Goal: Information Seeking & Learning: Learn about a topic

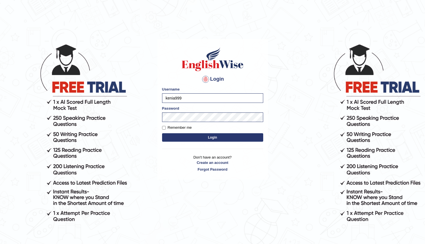
click at [212, 137] on button "Login" at bounding box center [212, 137] width 101 height 8
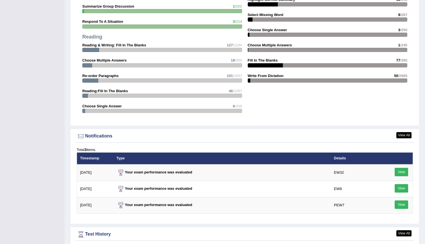
scroll to position [765, 0]
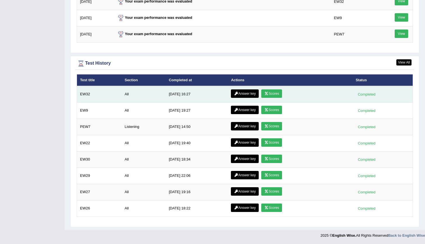
click at [272, 96] on link "Scores" at bounding box center [271, 93] width 21 height 8
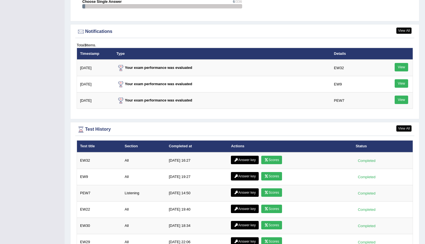
scroll to position [664, 0]
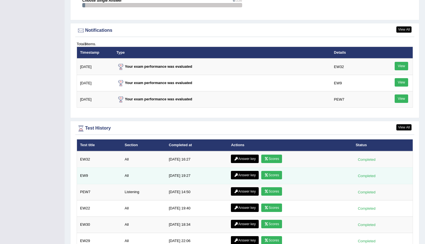
click at [270, 177] on link "Scores" at bounding box center [271, 175] width 21 height 8
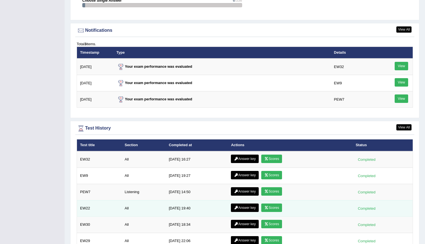
click at [271, 210] on link "Scores" at bounding box center [271, 207] width 21 height 8
click at [248, 205] on link "Answer key" at bounding box center [245, 207] width 28 height 8
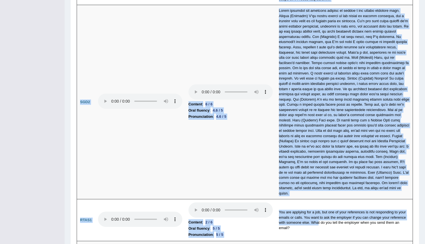
scroll to position [1772, 0]
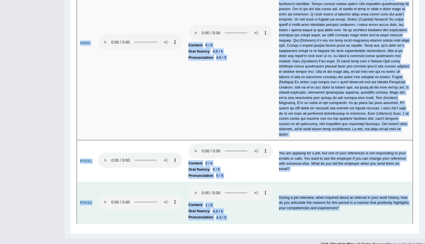
drag, startPoint x: 79, startPoint y: 111, endPoint x: 346, endPoint y: 206, distance: 283.9
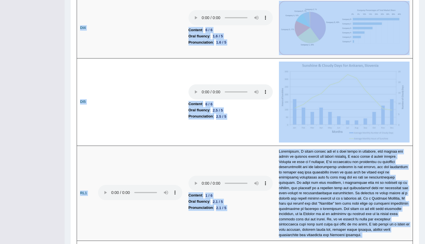
scroll to position [958, 0]
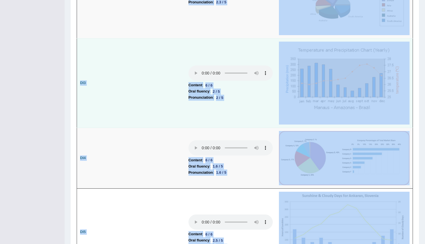
click at [139, 69] on td at bounding box center [140, 82] width 90 height 89
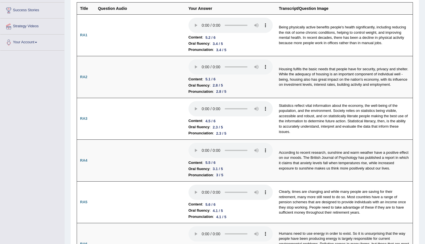
scroll to position [0, 0]
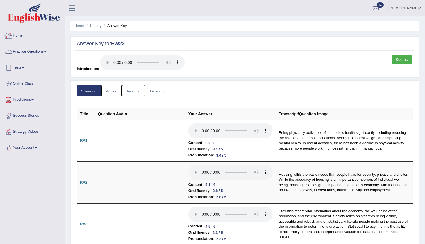
click at [31, 51] on link "Practice Questions" at bounding box center [32, 51] width 64 height 14
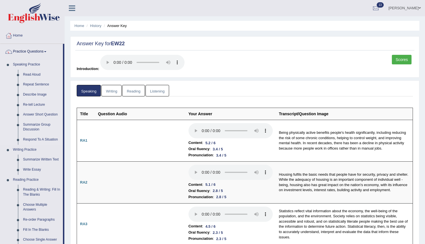
click at [30, 96] on link "Describe Image" at bounding box center [41, 95] width 42 height 10
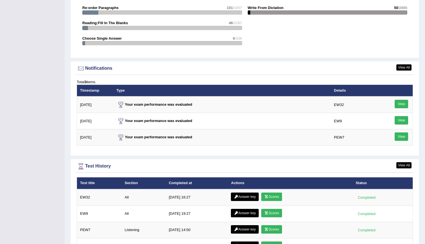
scroll to position [640, 0]
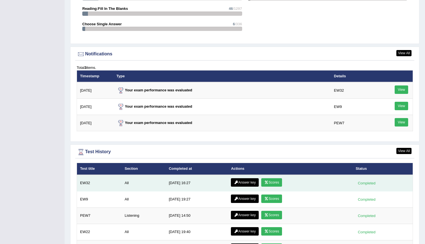
click at [240, 184] on link "Answer key" at bounding box center [245, 182] width 28 height 8
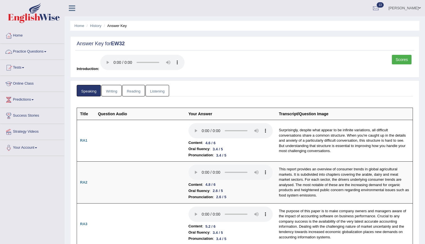
click at [29, 55] on link "Practice Questions" at bounding box center [32, 51] width 64 height 14
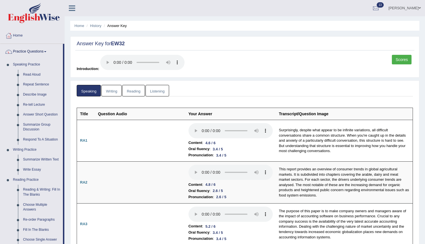
click at [29, 55] on link "Practice Questions" at bounding box center [31, 51] width 63 height 14
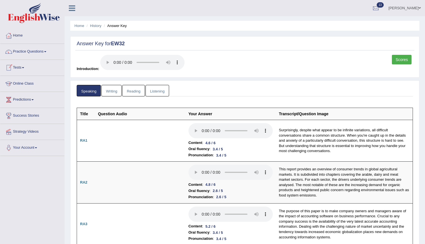
click at [26, 65] on link "Tests" at bounding box center [32, 67] width 64 height 14
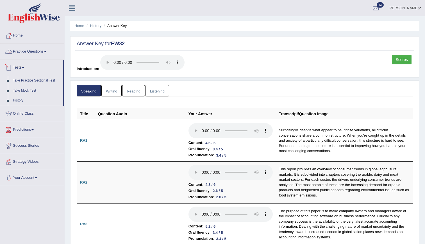
click at [32, 51] on link "Practice Questions" at bounding box center [32, 51] width 64 height 14
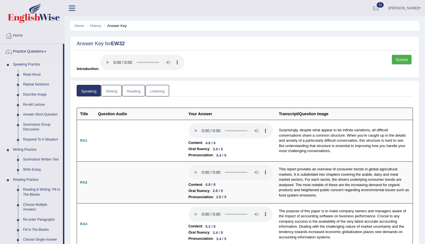
click at [35, 97] on link "Describe Image" at bounding box center [41, 95] width 42 height 10
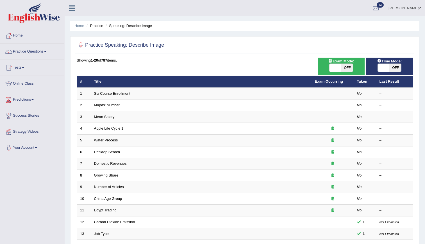
click at [335, 70] on span at bounding box center [335, 68] width 12 height 8
checkbox input "true"
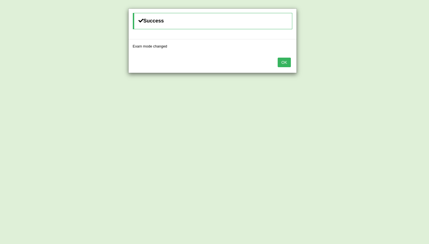
click at [375, 62] on div "Success Exam mode changed OK" at bounding box center [214, 122] width 429 height 244
click at [283, 63] on button "OK" at bounding box center [284, 63] width 13 height 10
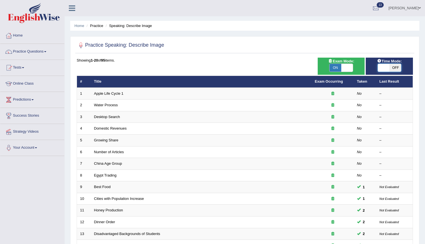
click at [386, 68] on span at bounding box center [383, 68] width 12 height 8
checkbox input "true"
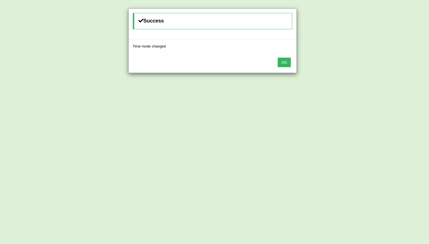
click at [287, 60] on button "OK" at bounding box center [284, 63] width 13 height 10
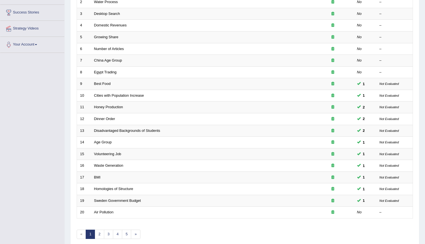
scroll to position [128, 0]
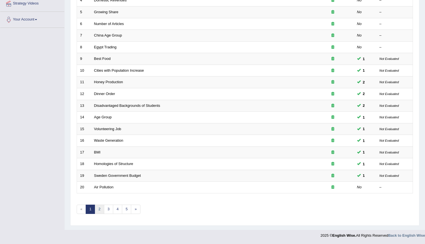
click at [99, 208] on link "2" at bounding box center [99, 208] width 9 height 9
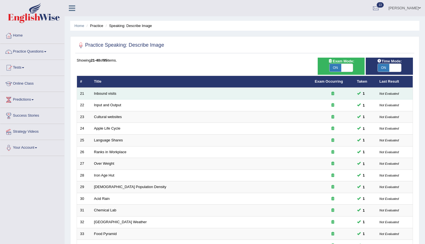
drag, startPoint x: 111, startPoint y: 119, endPoint x: 274, endPoint y: 88, distance: 166.1
click at [274, 88] on tbody "21 Inbound visits 1 Not Evaluated 22 Input and Output 1 Not Evaluated 23 Cultur…" at bounding box center [245, 205] width 336 height 234
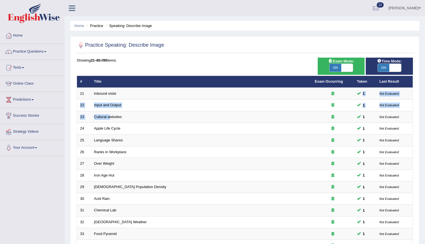
scroll to position [128, 0]
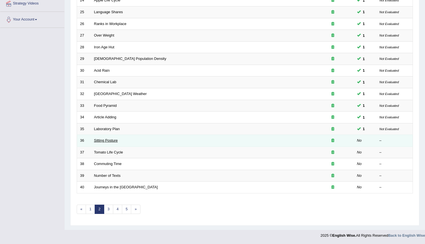
click at [104, 140] on link "Sitting Posture" at bounding box center [106, 140] width 24 height 4
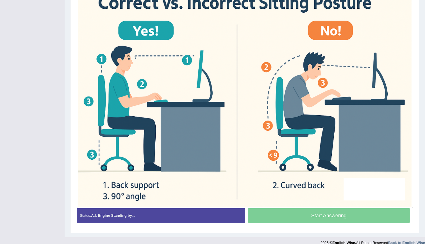
scroll to position [165, 0]
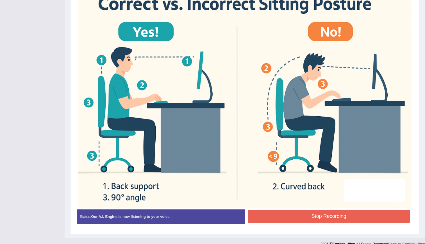
click at [331, 216] on button "Stop Recording" at bounding box center [329, 215] width 163 height 13
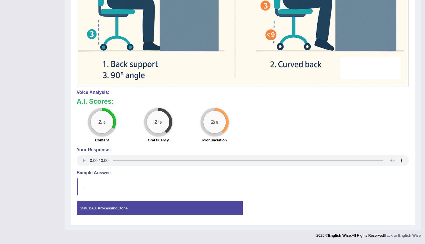
scroll to position [3, 0]
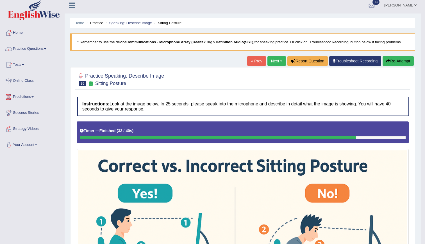
click at [272, 61] on link "Next »" at bounding box center [276, 61] width 19 height 10
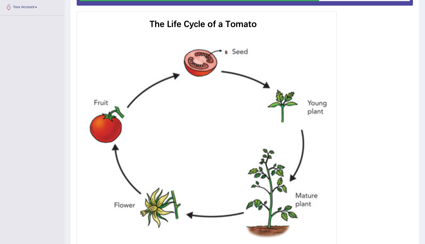
scroll to position [190, 0]
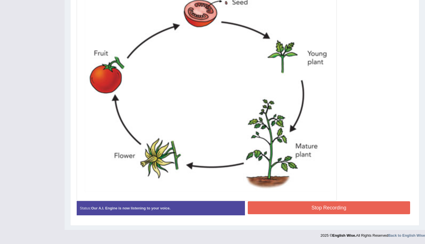
click at [342, 211] on button "Stop Recording" at bounding box center [329, 207] width 163 height 13
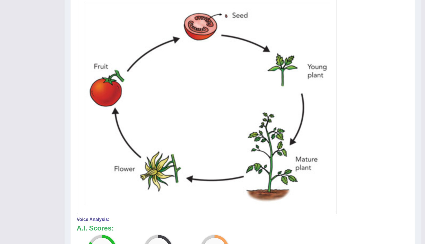
scroll to position [168, 0]
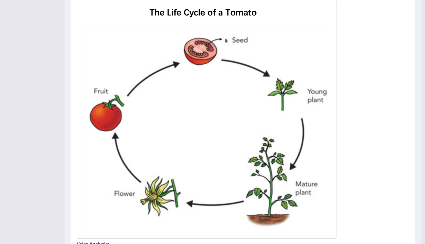
scroll to position [148, 0]
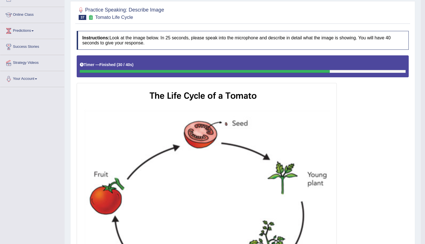
scroll to position [25, 0]
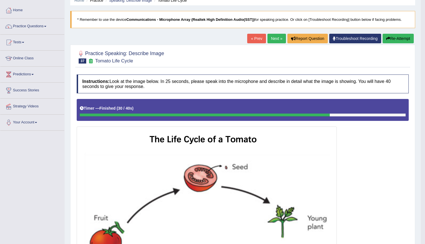
click at [272, 40] on link "Next »" at bounding box center [276, 39] width 19 height 10
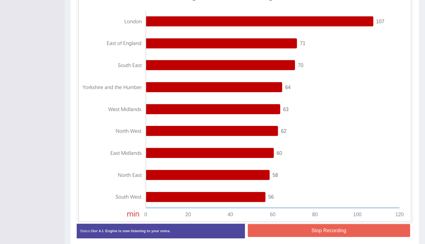
scroll to position [191, 0]
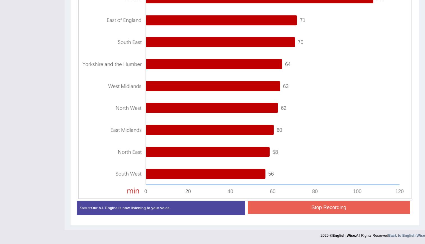
click at [370, 208] on button "Stop Recording" at bounding box center [329, 207] width 163 height 13
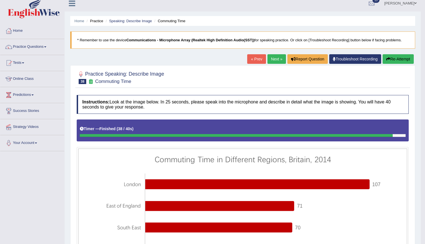
scroll to position [4, 0]
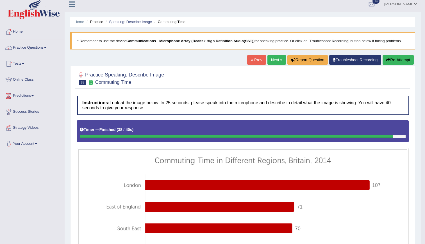
click at [278, 62] on link "Next »" at bounding box center [276, 60] width 19 height 10
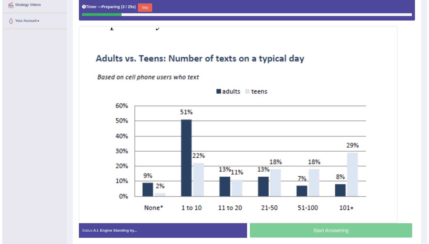
scroll to position [121, 0]
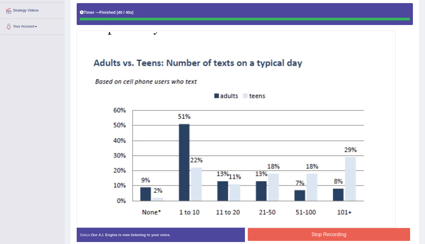
click at [336, 237] on button "Stop Recording" at bounding box center [329, 234] width 163 height 13
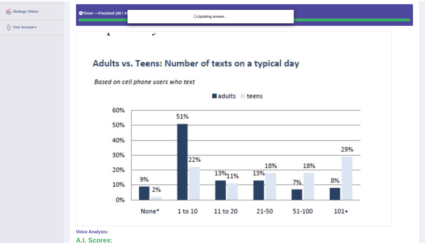
scroll to position [132, 0]
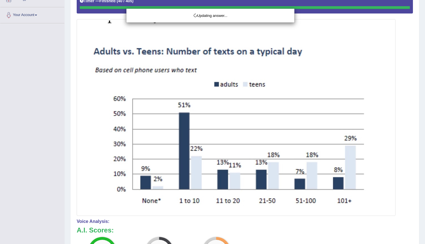
drag, startPoint x: 427, startPoint y: 104, endPoint x: 430, endPoint y: 153, distance: 49.4
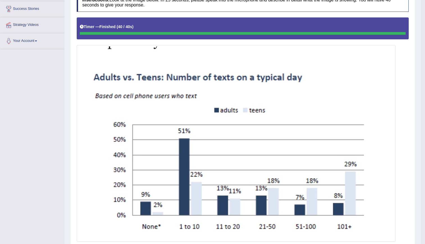
scroll to position [15, 0]
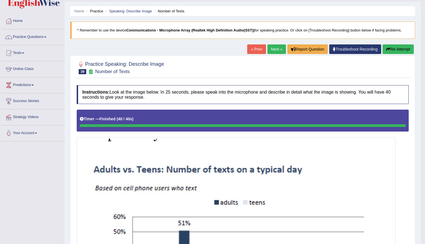
click at [274, 46] on link "Next »" at bounding box center [276, 49] width 19 height 10
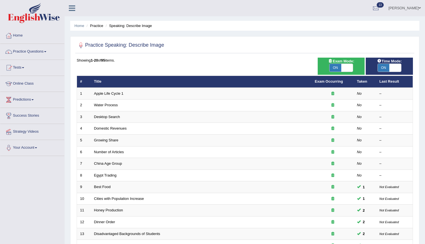
drag, startPoint x: 424, startPoint y: 105, endPoint x: 429, endPoint y: 157, distance: 52.1
click at [424, 157] on html "Toggle navigation Home Practice Questions Speaking Practice Read Aloud Repeat S…" at bounding box center [212, 122] width 425 height 244
click at [350, 67] on span at bounding box center [347, 68] width 12 height 8
checkbox input "false"
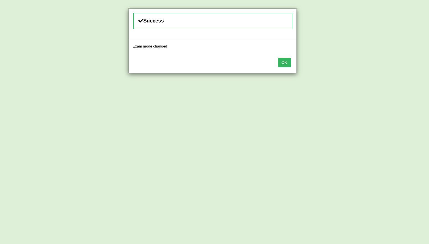
click at [290, 62] on button "OK" at bounding box center [284, 63] width 13 height 10
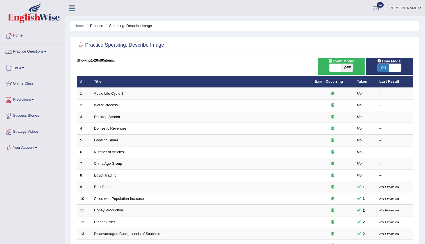
click at [395, 65] on span at bounding box center [395, 68] width 12 height 8
checkbox input "false"
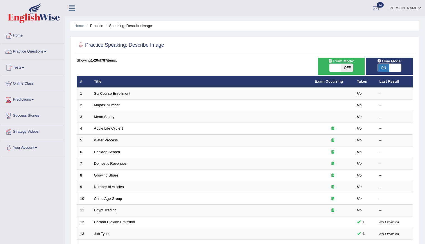
scroll to position [128, 0]
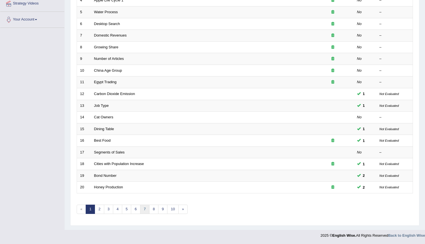
click at [143, 210] on link "7" at bounding box center [144, 208] width 9 height 9
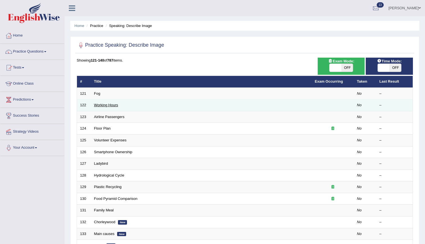
click at [109, 103] on link "Working Hours" at bounding box center [106, 105] width 24 height 4
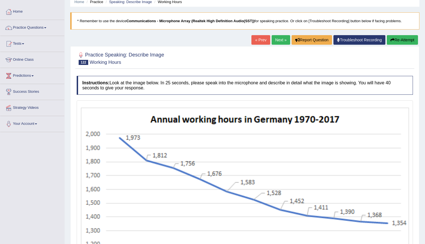
scroll to position [23, 0]
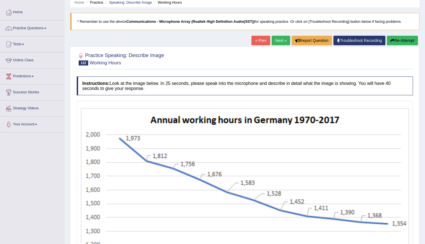
click at [280, 40] on link "Next »" at bounding box center [280, 41] width 19 height 10
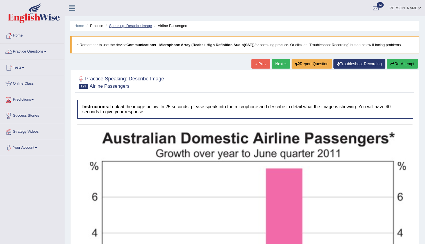
click at [118, 24] on link "Speaking: Describe Image" at bounding box center [130, 26] width 43 height 4
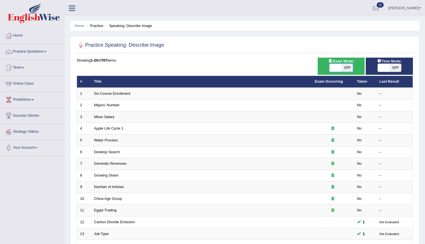
click at [336, 67] on span at bounding box center [335, 68] width 12 height 8
checkbox input "true"
click at [381, 68] on span at bounding box center [383, 68] width 12 height 8
checkbox input "true"
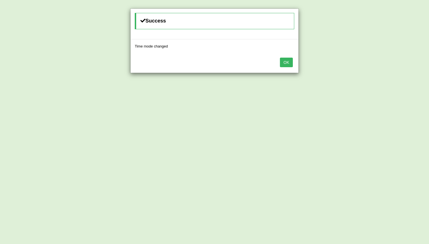
click at [286, 62] on button "OK" at bounding box center [286, 63] width 13 height 10
click at [286, 62] on button "OK" at bounding box center [282, 63] width 13 height 10
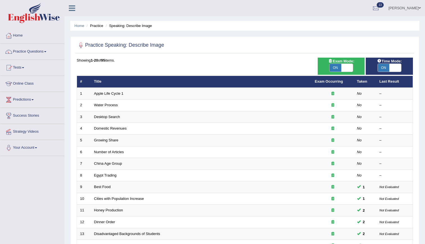
scroll to position [128, 0]
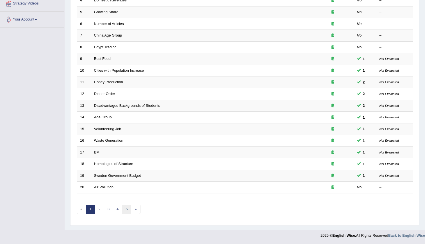
click at [125, 211] on link "5" at bounding box center [126, 208] width 9 height 9
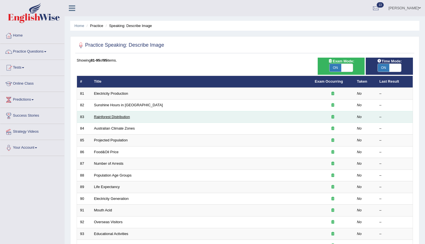
click at [127, 118] on link "Rainforest Distribution" at bounding box center [112, 117] width 36 height 4
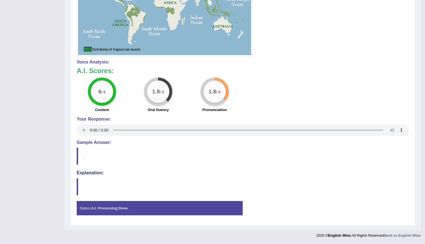
scroll to position [15, 0]
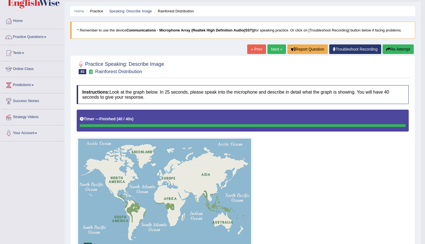
click at [273, 50] on link "Next »" at bounding box center [276, 49] width 19 height 10
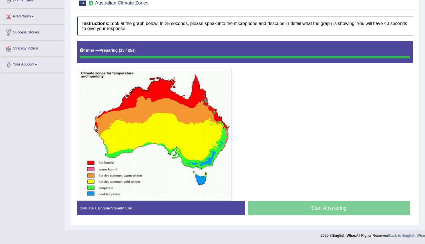
scroll to position [83, 0]
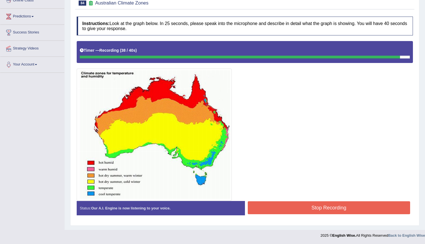
click at [360, 211] on button "Stop Recording" at bounding box center [329, 207] width 163 height 13
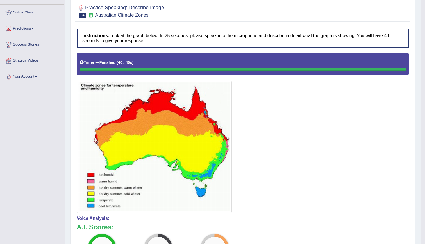
scroll to position [0, 0]
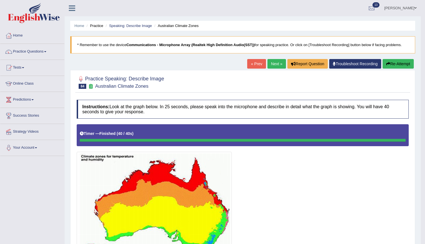
click at [274, 64] on link "Next »" at bounding box center [276, 64] width 19 height 10
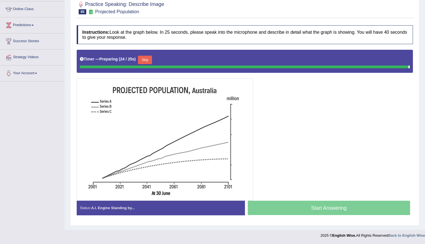
scroll to position [73, 0]
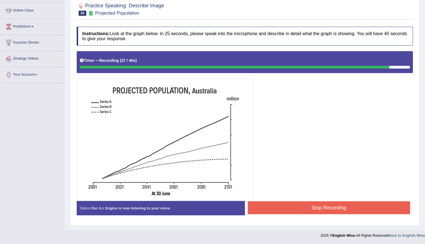
click at [326, 205] on button "Stop Recording" at bounding box center [329, 207] width 163 height 13
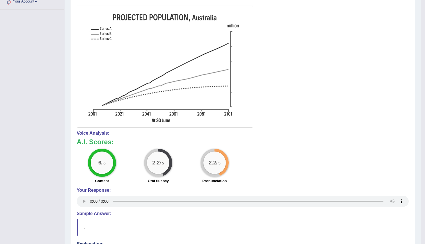
scroll to position [0, 0]
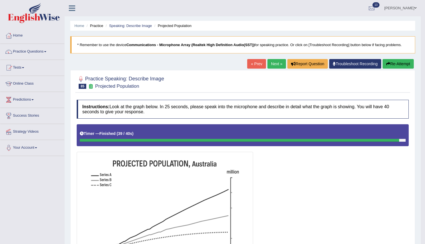
click at [276, 65] on link "Next »" at bounding box center [276, 64] width 19 height 10
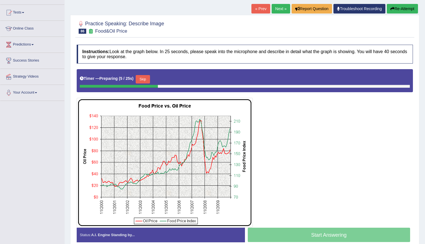
scroll to position [61, 0]
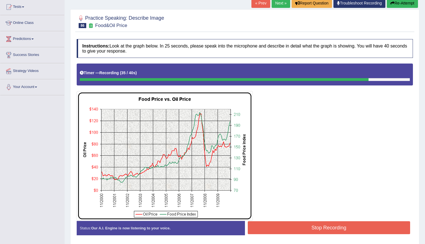
click at [346, 232] on button "Stop Recording" at bounding box center [329, 227] width 163 height 13
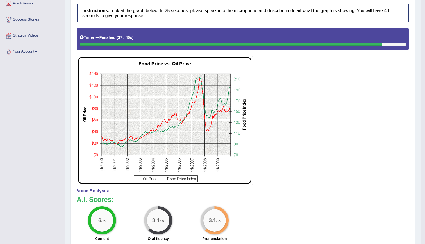
scroll to position [0, 0]
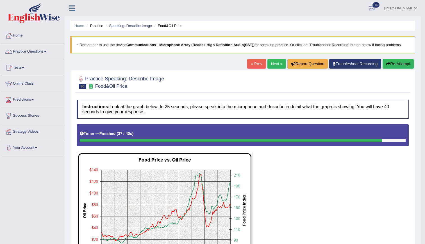
click at [279, 60] on link "Next »" at bounding box center [276, 64] width 19 height 10
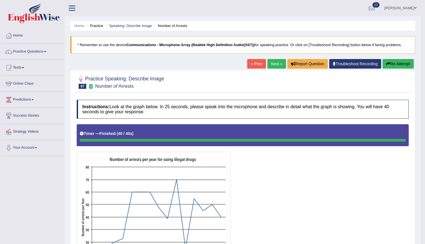
click at [270, 60] on link "Next »" at bounding box center [276, 64] width 19 height 10
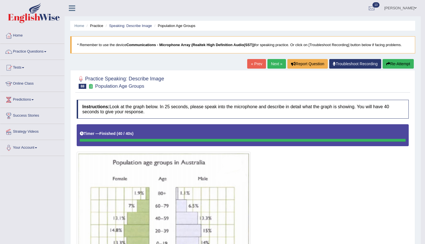
drag, startPoint x: 429, startPoint y: 99, endPoint x: 429, endPoint y: 89, distance: 10.4
click at [424, 89] on html "Toggle navigation Home Practice Questions Speaking Practice Read Aloud Repeat S…" at bounding box center [212, 122] width 425 height 244
click at [276, 67] on link "Next »" at bounding box center [276, 64] width 19 height 10
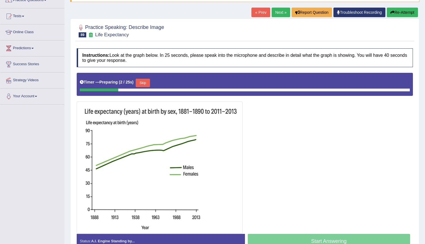
scroll to position [57, 0]
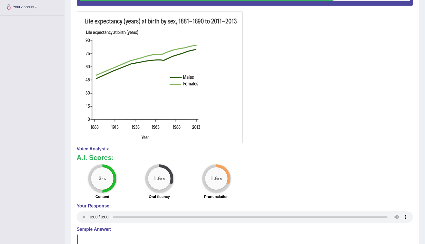
drag, startPoint x: 427, startPoint y: 58, endPoint x: 429, endPoint y: 121, distance: 63.5
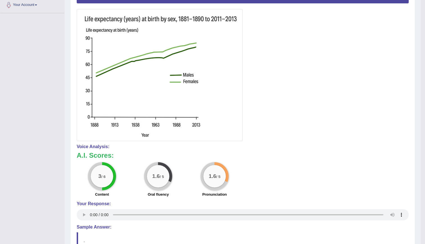
scroll to position [0, 0]
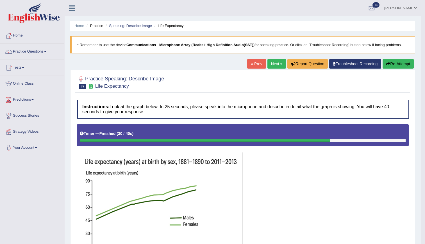
click at [272, 63] on link "Next »" at bounding box center [276, 64] width 19 height 10
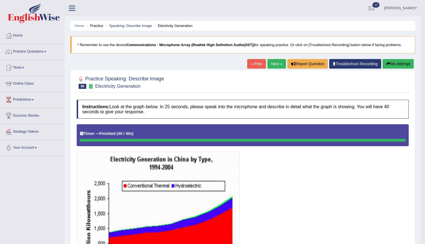
drag, startPoint x: 428, startPoint y: 70, endPoint x: 411, endPoint y: 29, distance: 44.2
click at [411, 29] on html "Toggle navigation Home Practice Questions Speaking Practice Read Aloud Repeat S…" at bounding box center [212, 122] width 425 height 244
click at [275, 61] on link "Next »" at bounding box center [276, 64] width 19 height 10
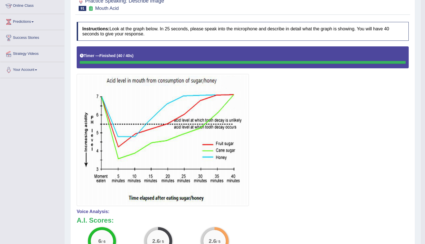
scroll to position [19, 0]
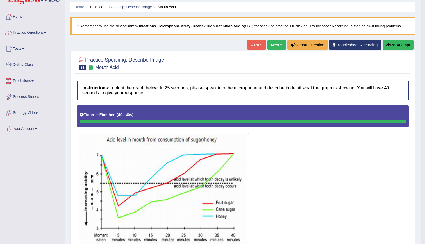
click at [277, 45] on link "Next »" at bounding box center [276, 45] width 19 height 10
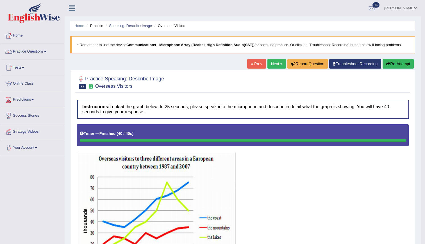
click at [277, 61] on link "Next »" at bounding box center [276, 64] width 19 height 10
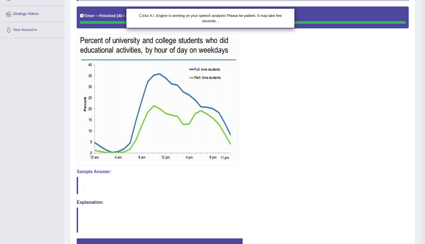
scroll to position [129, 0]
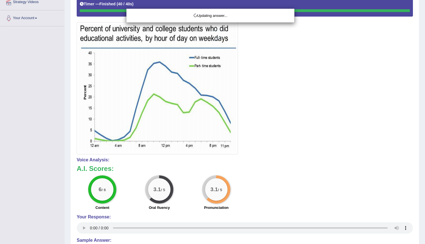
drag, startPoint x: 427, startPoint y: 51, endPoint x: 429, endPoint y: 110, distance: 59.3
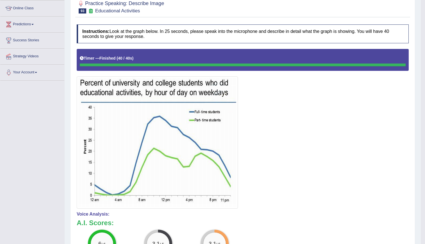
scroll to position [0, 0]
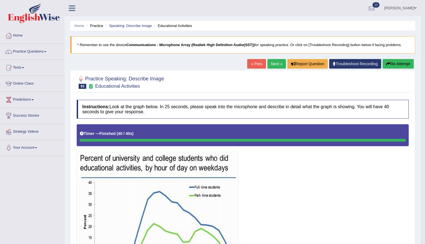
click at [274, 60] on link "Next »" at bounding box center [276, 64] width 19 height 10
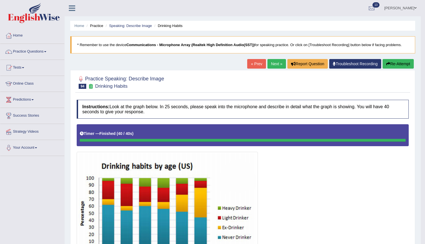
click at [276, 63] on link "Next »" at bounding box center [276, 64] width 19 height 10
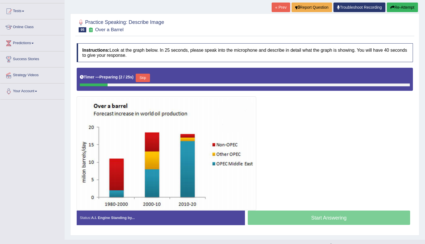
scroll to position [58, 0]
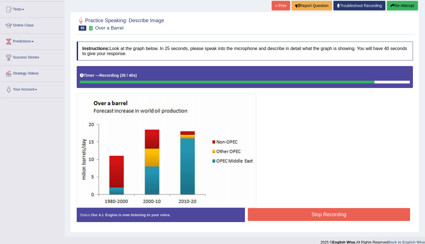
click at [372, 212] on button "Stop Recording" at bounding box center [329, 214] width 163 height 13
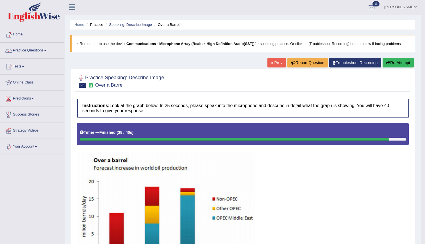
scroll to position [1, 0]
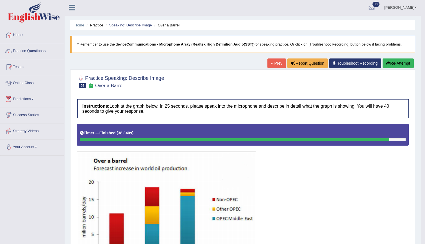
click at [147, 24] on link "Speaking: Describe Image" at bounding box center [130, 25] width 43 height 4
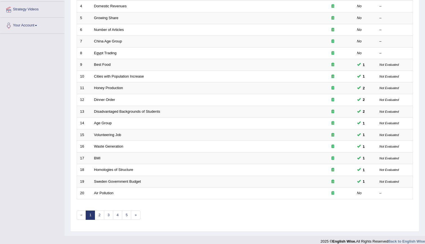
scroll to position [128, 0]
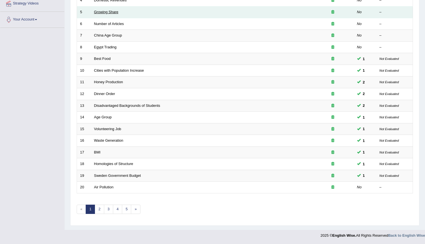
click at [108, 12] on link "Growing Share" at bounding box center [106, 12] width 24 height 4
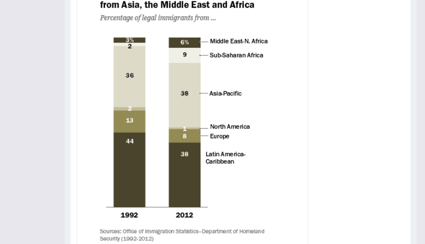
scroll to position [224, 0]
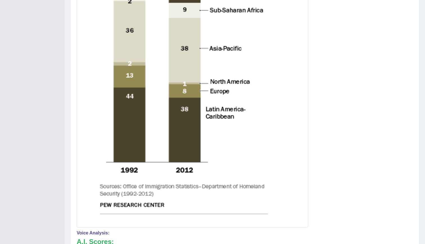
drag, startPoint x: 429, startPoint y: 172, endPoint x: 430, endPoint y: 234, distance: 61.8
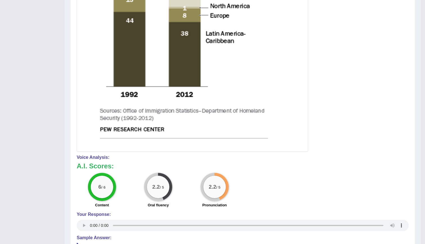
scroll to position [0, 0]
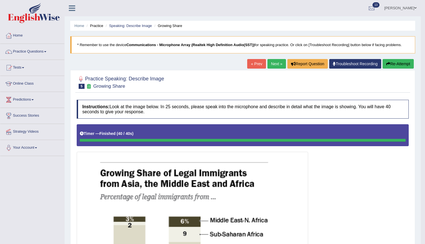
click at [270, 63] on link "Next »" at bounding box center [276, 64] width 19 height 10
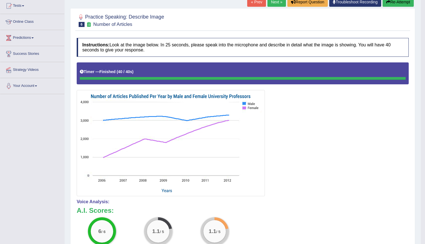
scroll to position [52, 0]
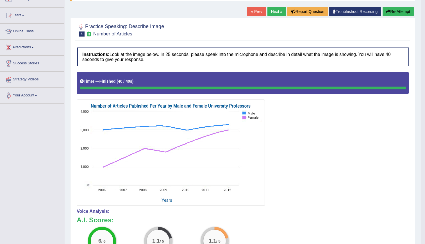
click at [275, 12] on link "Next »" at bounding box center [276, 12] width 19 height 10
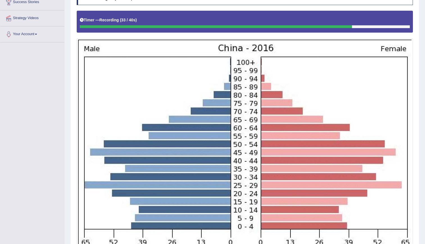
scroll to position [113, 0]
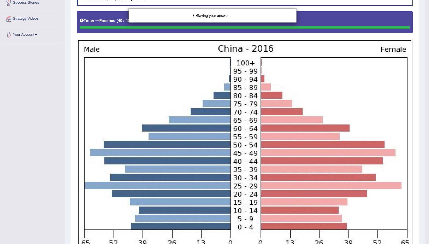
click at [424, 136] on div "Saving your answer..." at bounding box center [214, 122] width 429 height 244
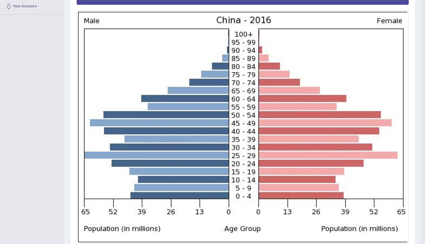
scroll to position [0, 0]
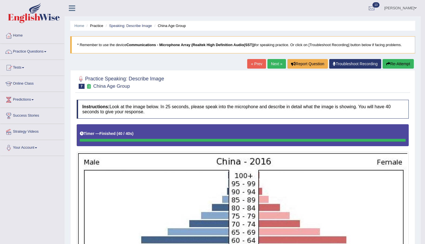
click at [272, 60] on link "Next »" at bounding box center [276, 64] width 19 height 10
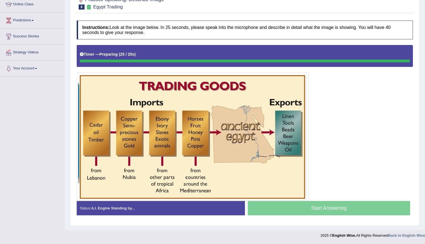
scroll to position [79, 0]
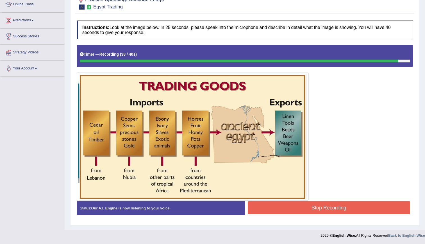
click at [311, 211] on button "Stop Recording" at bounding box center [329, 207] width 163 height 13
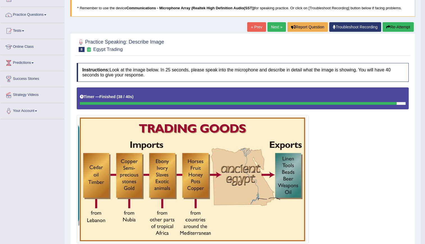
scroll to position [0, 0]
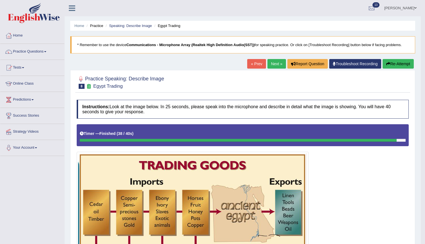
click at [269, 68] on link "Next »" at bounding box center [276, 64] width 19 height 10
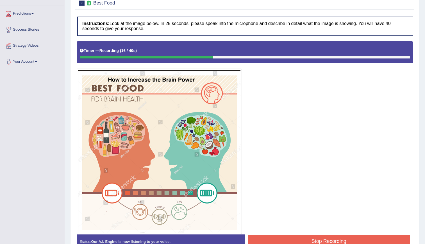
scroll to position [2, 0]
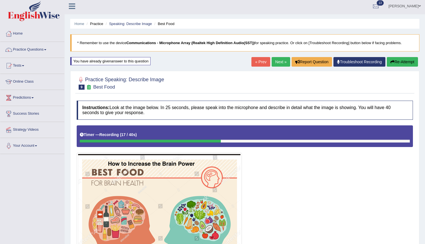
click at [393, 56] on div "Home Practice Speaking: Describe Image Best Food * Remember to use the device C…" at bounding box center [245, 172] width 360 height 349
click at [395, 57] on button "Re-Attempt" at bounding box center [401, 62] width 31 height 10
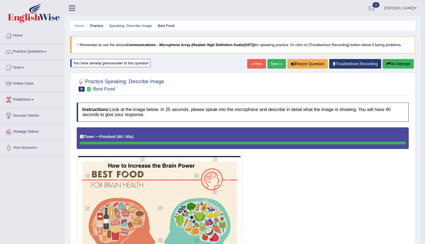
click at [276, 62] on link "Next »" at bounding box center [276, 64] width 19 height 10
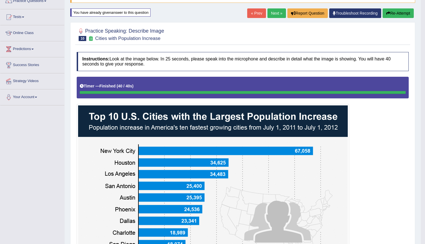
scroll to position [52, 0]
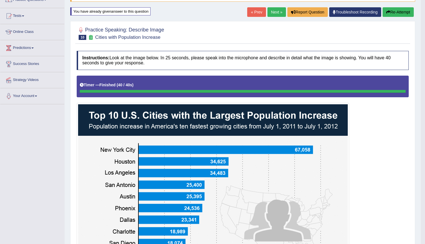
click at [274, 13] on link "Next »" at bounding box center [276, 12] width 19 height 10
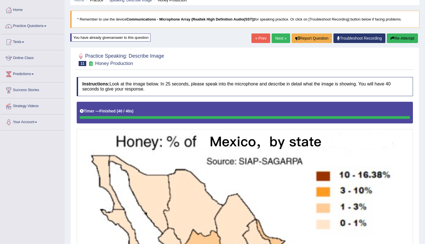
scroll to position [19, 0]
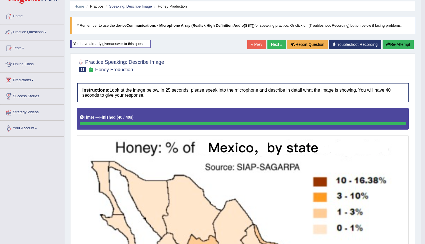
click at [270, 42] on link "Next »" at bounding box center [276, 45] width 19 height 10
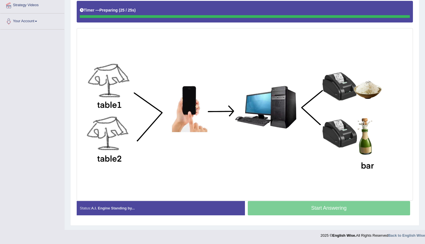
scroll to position [126, 0]
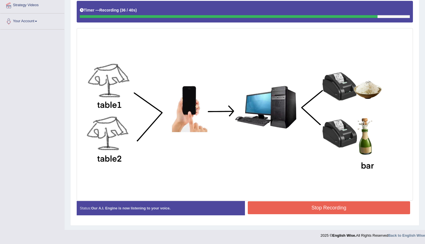
click at [341, 206] on button "Stop Recording" at bounding box center [329, 207] width 163 height 13
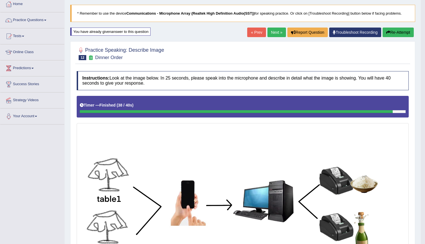
scroll to position [0, 0]
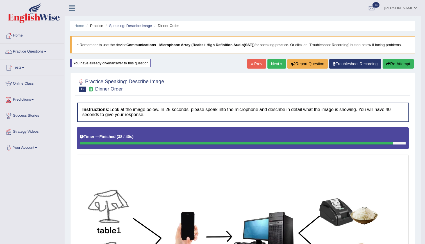
click at [276, 62] on link "Next »" at bounding box center [276, 64] width 19 height 10
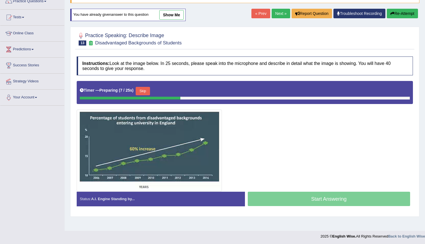
scroll to position [51, 0]
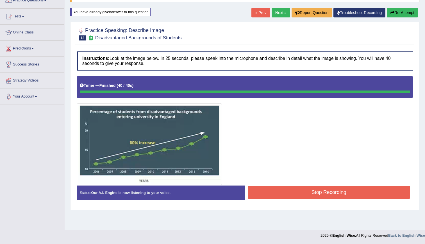
click at [327, 194] on button "Stop Recording" at bounding box center [329, 192] width 163 height 13
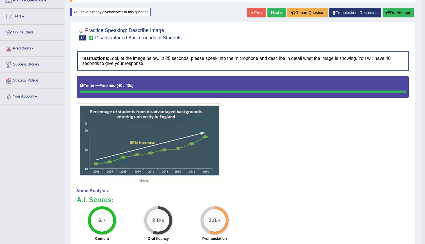
click at [272, 16] on link "Next »" at bounding box center [276, 13] width 19 height 10
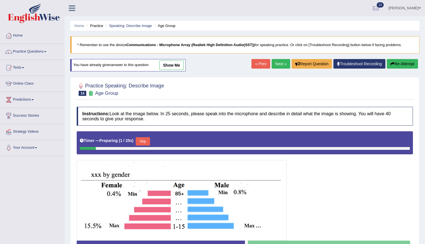
scroll to position [51, 0]
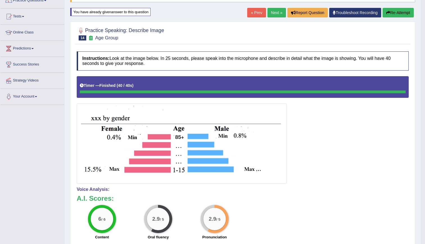
click at [281, 17] on link "Next »" at bounding box center [276, 13] width 19 height 10
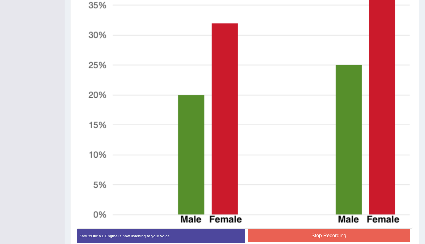
scroll to position [265, 0]
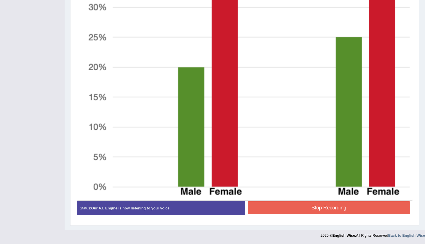
click at [316, 210] on button "Stop Recording" at bounding box center [329, 207] width 163 height 13
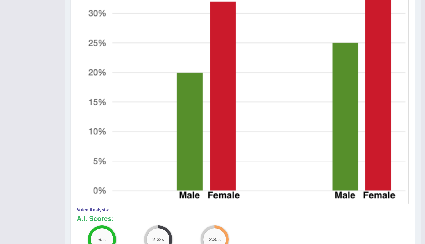
scroll to position [0, 0]
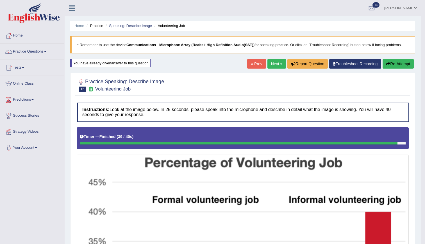
click at [277, 66] on link "Next »" at bounding box center [276, 64] width 19 height 10
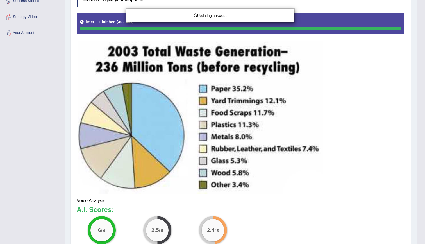
scroll to position [117, 0]
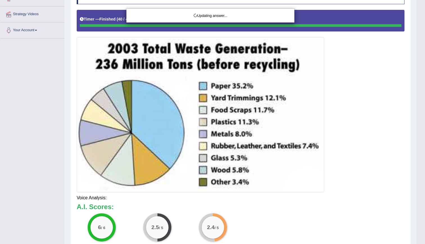
drag, startPoint x: 425, startPoint y: 129, endPoint x: 429, endPoint y: 181, distance: 52.3
click at [424, 126] on html "Toggle navigation Home Practice Questions Speaking Practice Read Aloud Repeat S…" at bounding box center [212, 5] width 425 height 244
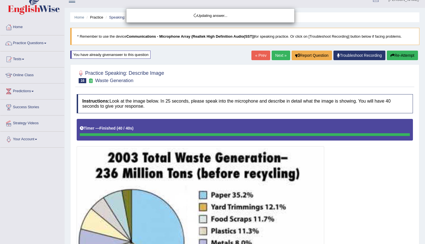
scroll to position [8, 0]
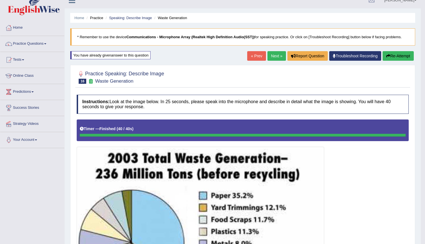
click at [280, 60] on link "Next »" at bounding box center [276, 56] width 19 height 10
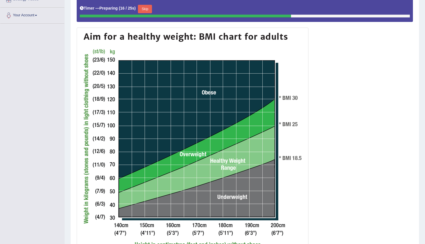
scroll to position [133, 0]
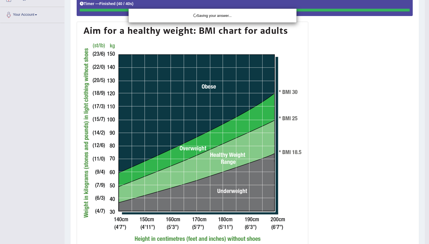
drag, startPoint x: 428, startPoint y: 119, endPoint x: 429, endPoint y: 153, distance: 34.2
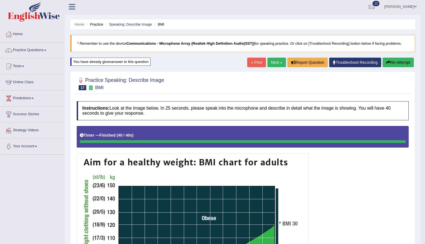
scroll to position [0, 0]
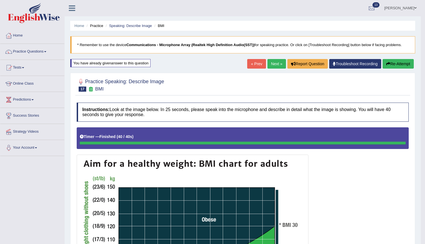
click at [277, 63] on link "Next »" at bounding box center [276, 64] width 19 height 10
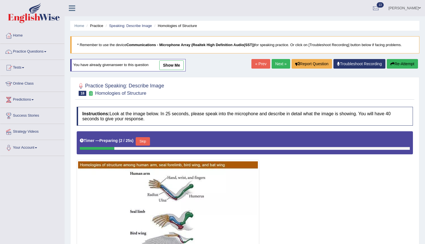
click at [284, 60] on link "Next »" at bounding box center [280, 64] width 19 height 10
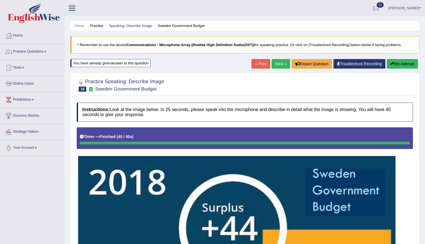
click at [282, 61] on link "Next »" at bounding box center [280, 64] width 19 height 10
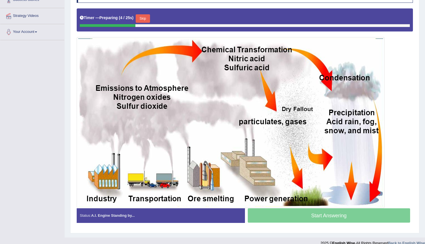
scroll to position [116, 0]
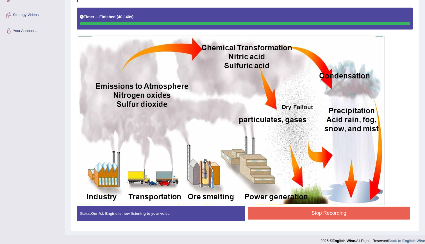
click at [324, 211] on button "Stop Recording" at bounding box center [329, 212] width 163 height 13
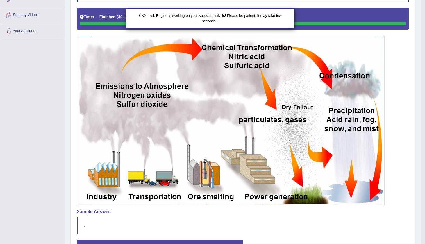
scroll to position [155, 0]
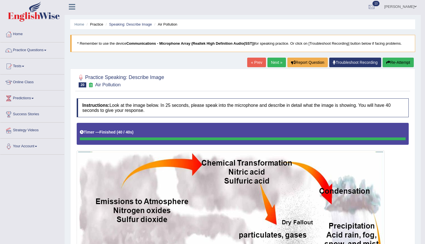
scroll to position [0, 0]
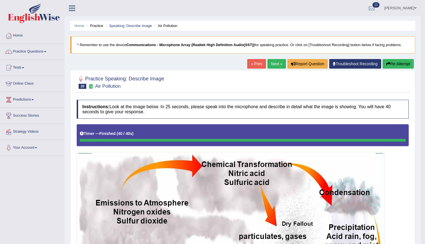
click at [273, 65] on link "Next »" at bounding box center [276, 64] width 19 height 10
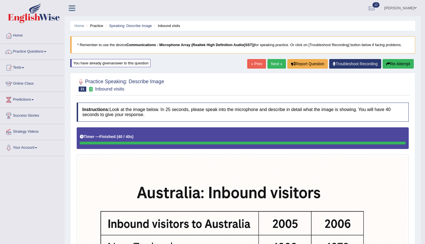
click at [272, 60] on link "Next »" at bounding box center [276, 64] width 19 height 10
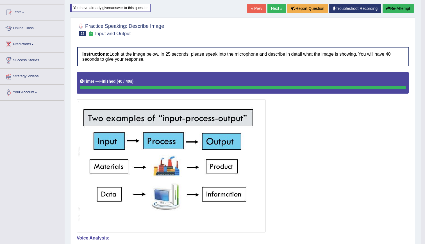
scroll to position [48, 0]
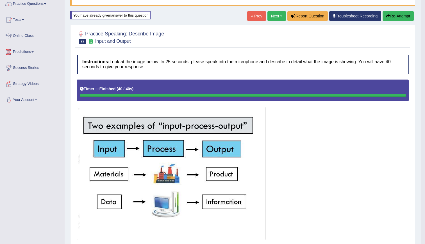
click at [273, 22] on div "« Prev Next » Report Question Troubleshoot Recording Re-Attempt" at bounding box center [331, 16] width 168 height 11
click at [273, 18] on link "Next »" at bounding box center [276, 16] width 19 height 10
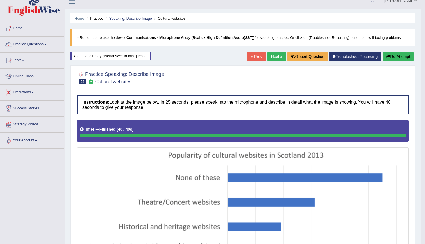
scroll to position [6, 0]
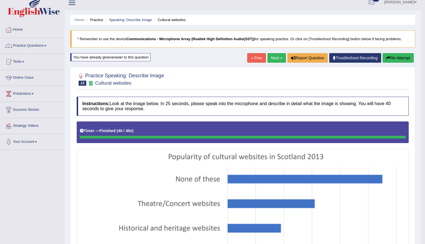
click at [276, 59] on link "Next »" at bounding box center [276, 58] width 19 height 10
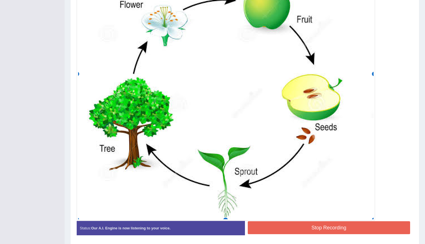
scroll to position [223, 0]
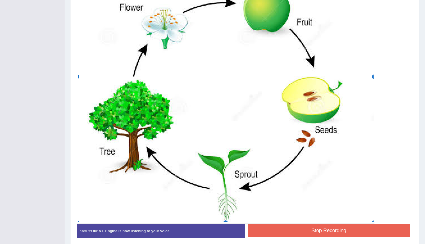
click at [318, 229] on button "Stop Recording" at bounding box center [329, 230] width 163 height 13
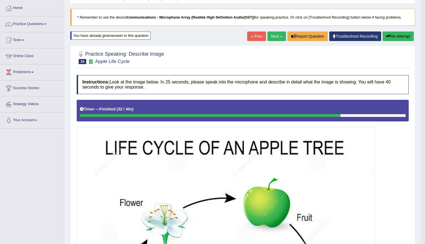
scroll to position [0, 0]
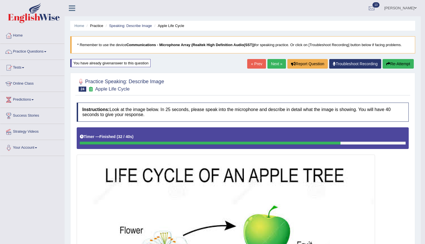
click at [272, 64] on link "Next »" at bounding box center [276, 64] width 19 height 10
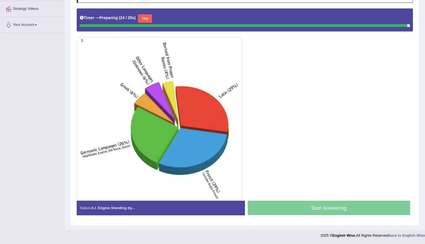
scroll to position [117, 0]
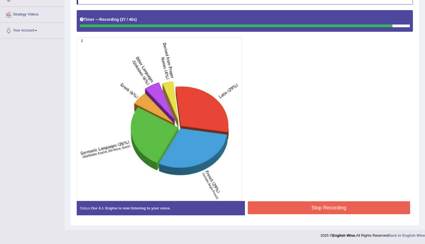
click at [332, 202] on button "Stop Recording" at bounding box center [329, 207] width 163 height 13
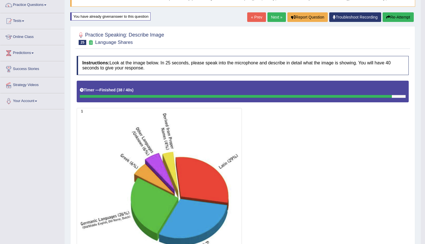
scroll to position [6, 0]
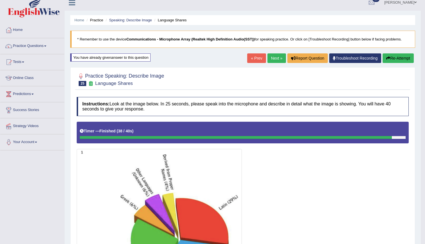
click at [272, 59] on link "Next »" at bounding box center [276, 58] width 19 height 10
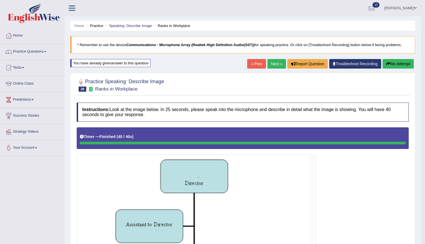
click at [275, 61] on link "Next »" at bounding box center [276, 64] width 19 height 10
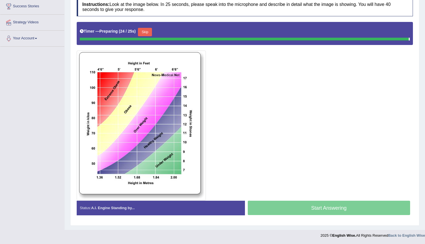
scroll to position [104, 0]
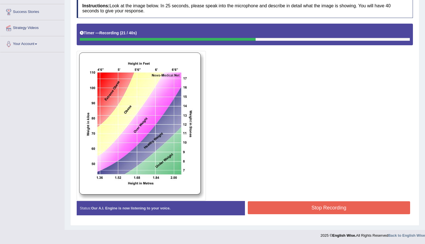
click at [330, 206] on button "Stop Recording" at bounding box center [329, 207] width 163 height 13
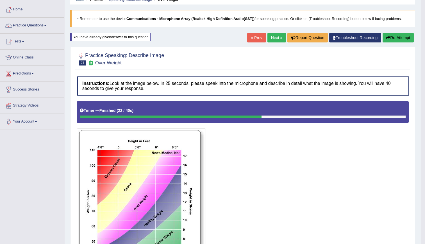
scroll to position [3, 0]
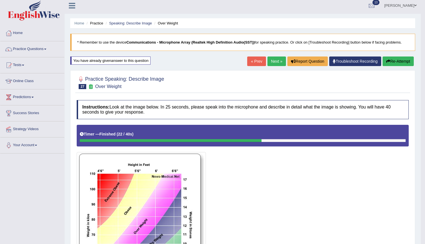
click at [267, 58] on link "Next »" at bounding box center [276, 61] width 19 height 10
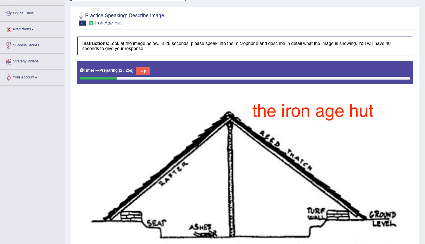
scroll to position [61, 0]
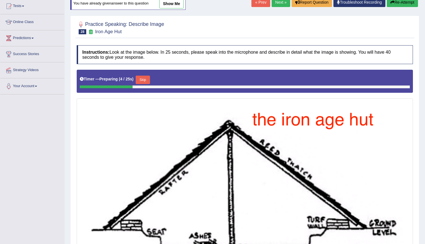
click at [274, 0] on link "Next »" at bounding box center [280, 2] width 19 height 10
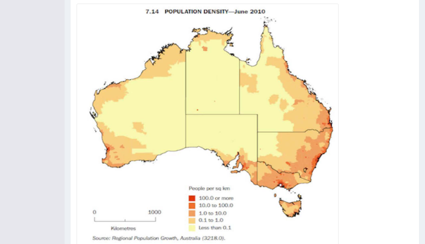
scroll to position [155, 0]
